Goal: Transaction & Acquisition: Subscribe to service/newsletter

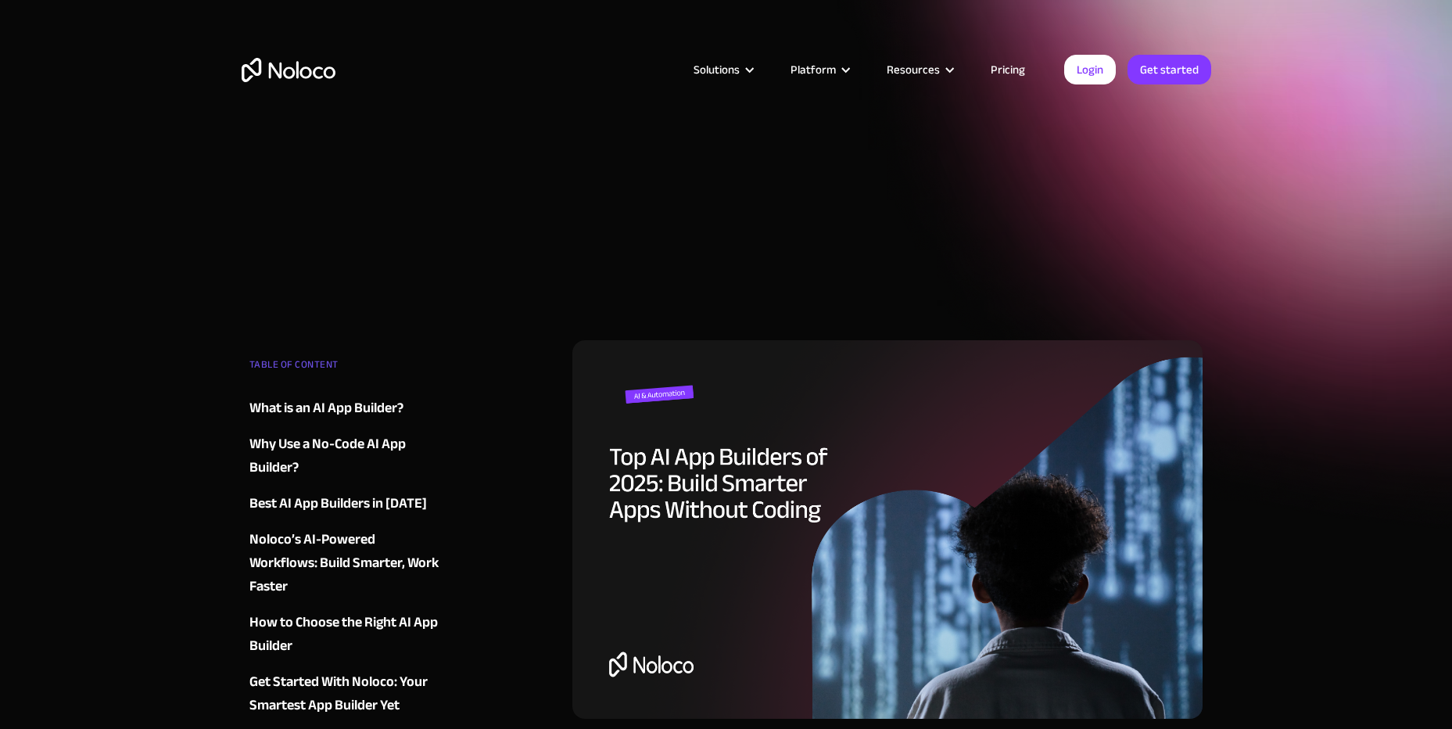
click at [1007, 63] on link "Pricing" at bounding box center [1007, 69] width 73 height 20
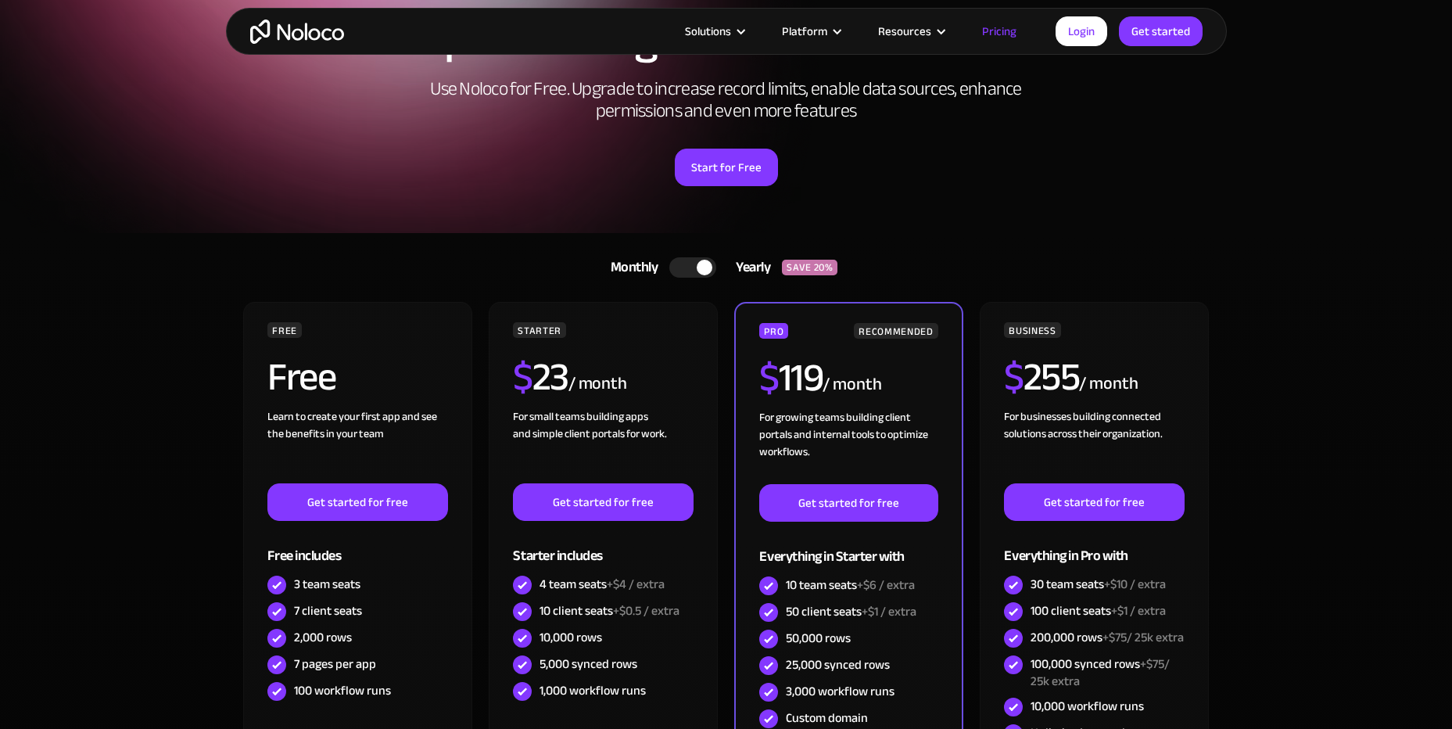
drag, startPoint x: 96, startPoint y: 523, endPoint x: 96, endPoint y: 610, distance: 86.8
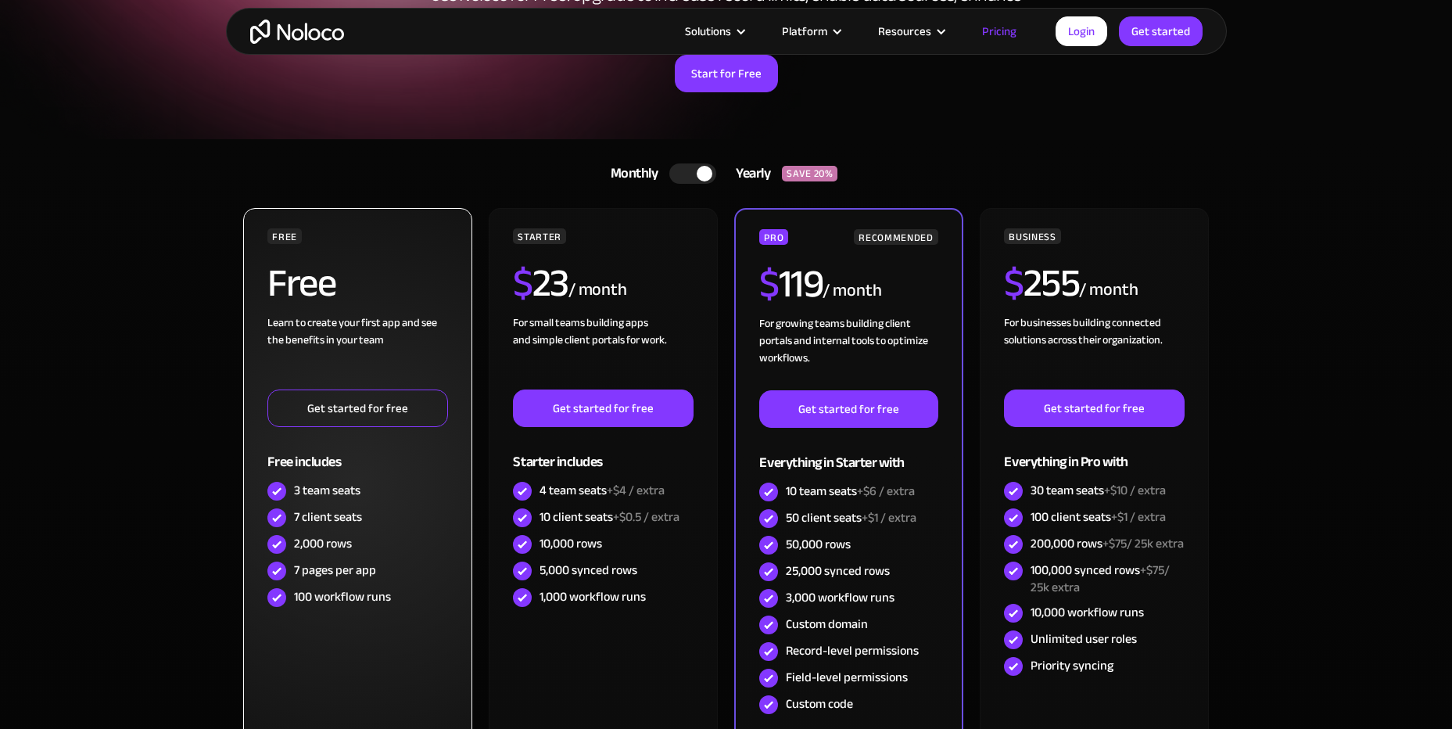
click at [340, 408] on link "Get started for free" at bounding box center [357, 408] width 180 height 38
